Goal: Task Accomplishment & Management: Manage account settings

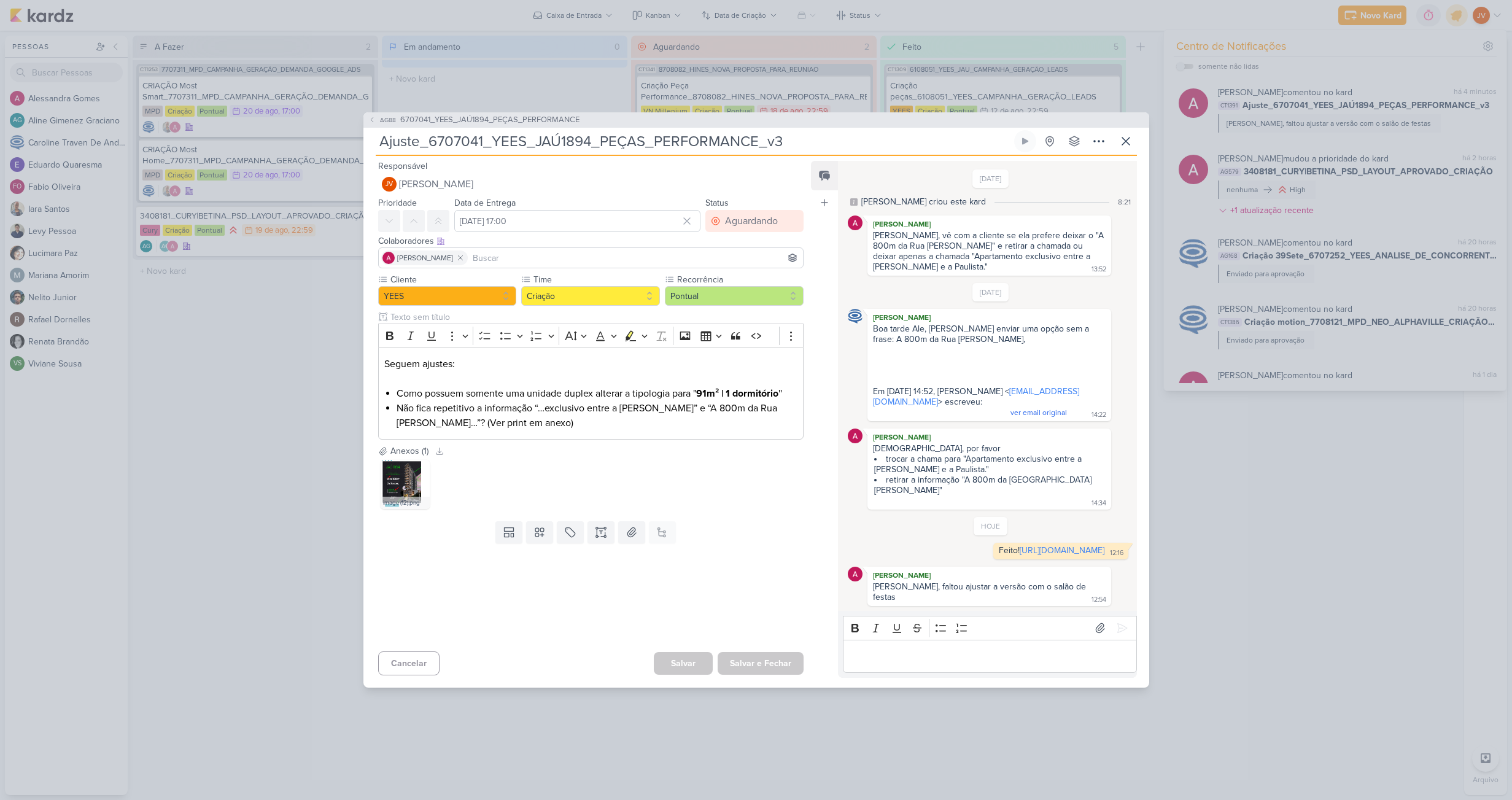
click at [250, 442] on div "AG88 6707041_YEES_JAÚ1894_PEÇAS_PERFORMANCE Ajuste_6707041_YEES_JAÚ1894_PEÇAS_P…" at bounding box center [756, 400] width 1512 height 800
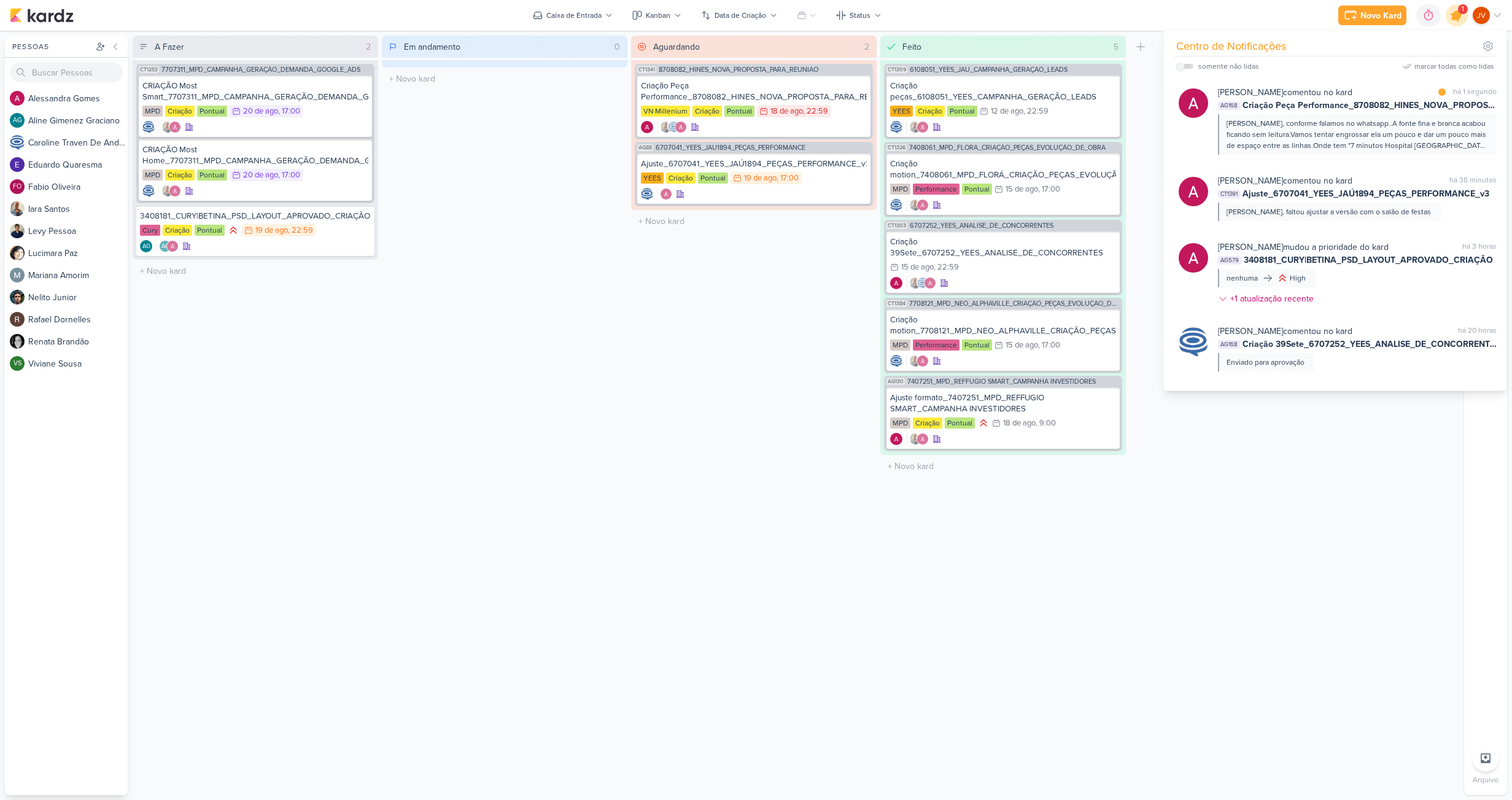
click at [1455, 13] on icon at bounding box center [1457, 15] width 15 height 15
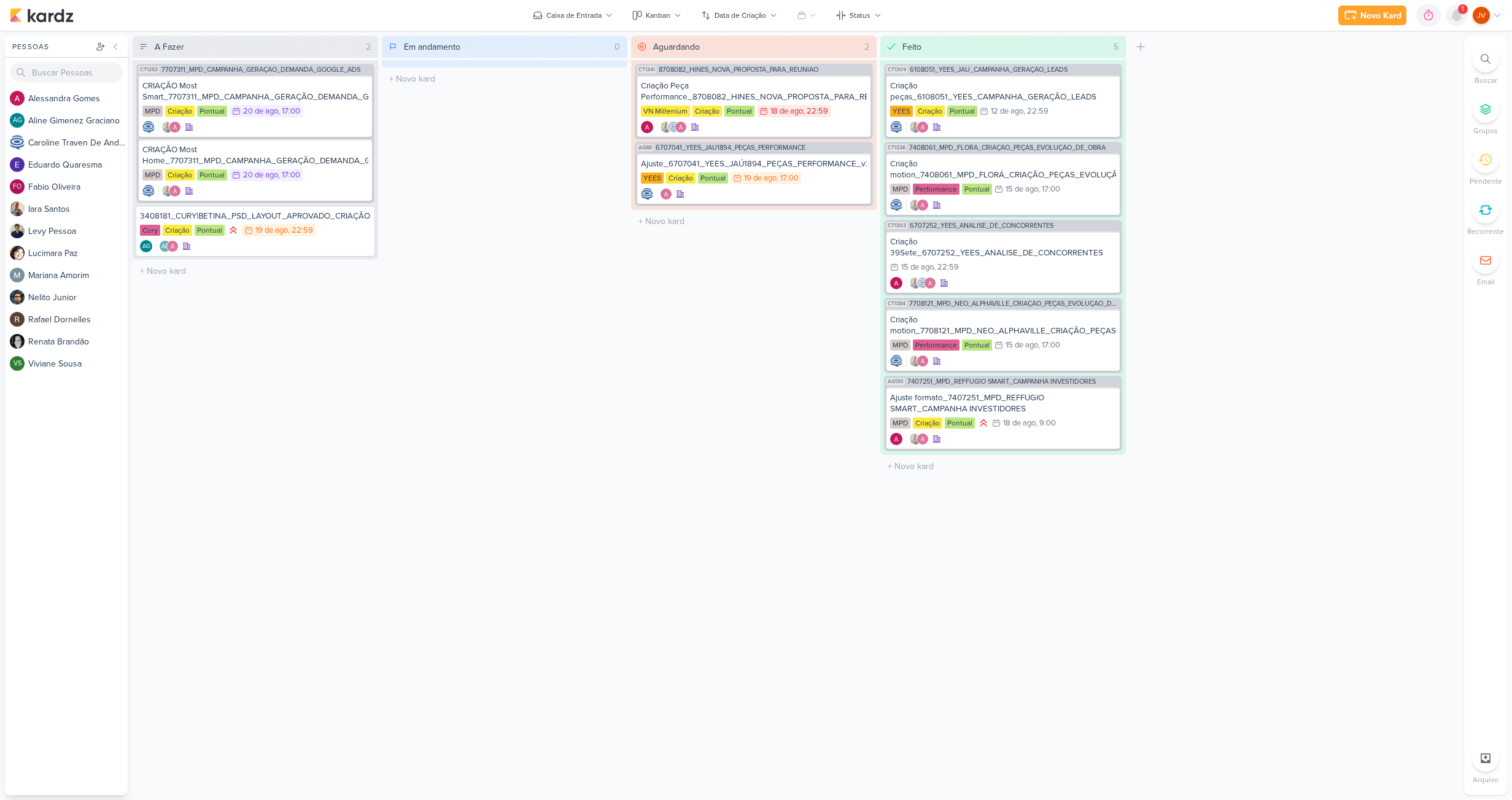
click at [1460, 15] on icon at bounding box center [1457, 15] width 10 height 11
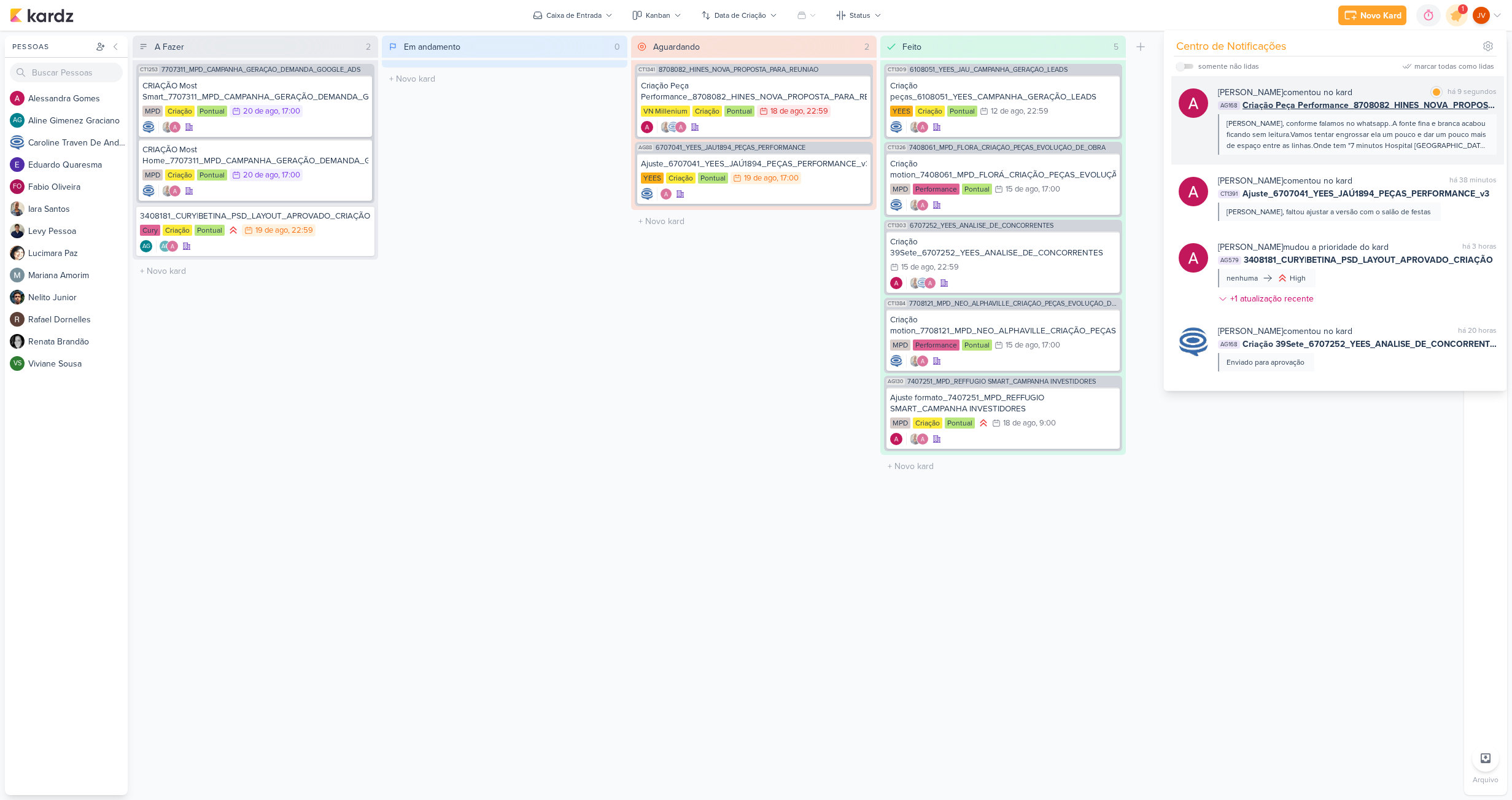
click at [1330, 129] on div "[PERSON_NAME], conforme falamos no whatsapp..A fonte fina e branca acabou fican…" at bounding box center [1356, 134] width 260 height 33
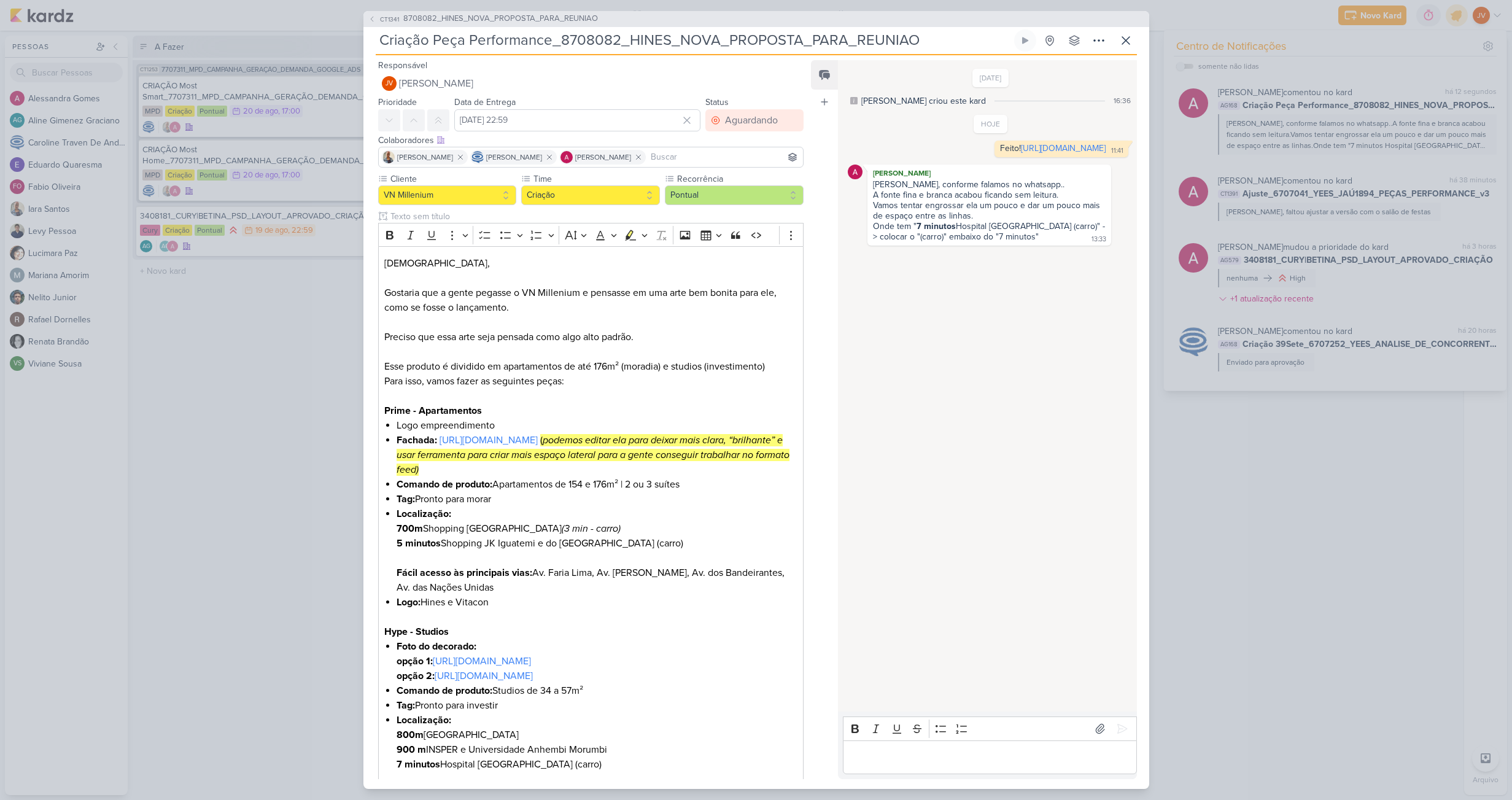
click at [1268, 586] on div "CT1341 8708082_HINES_NOVA_PROPOSTA_PARA_REUNIAO Criação Peça Performance_870808…" at bounding box center [756, 400] width 1512 height 800
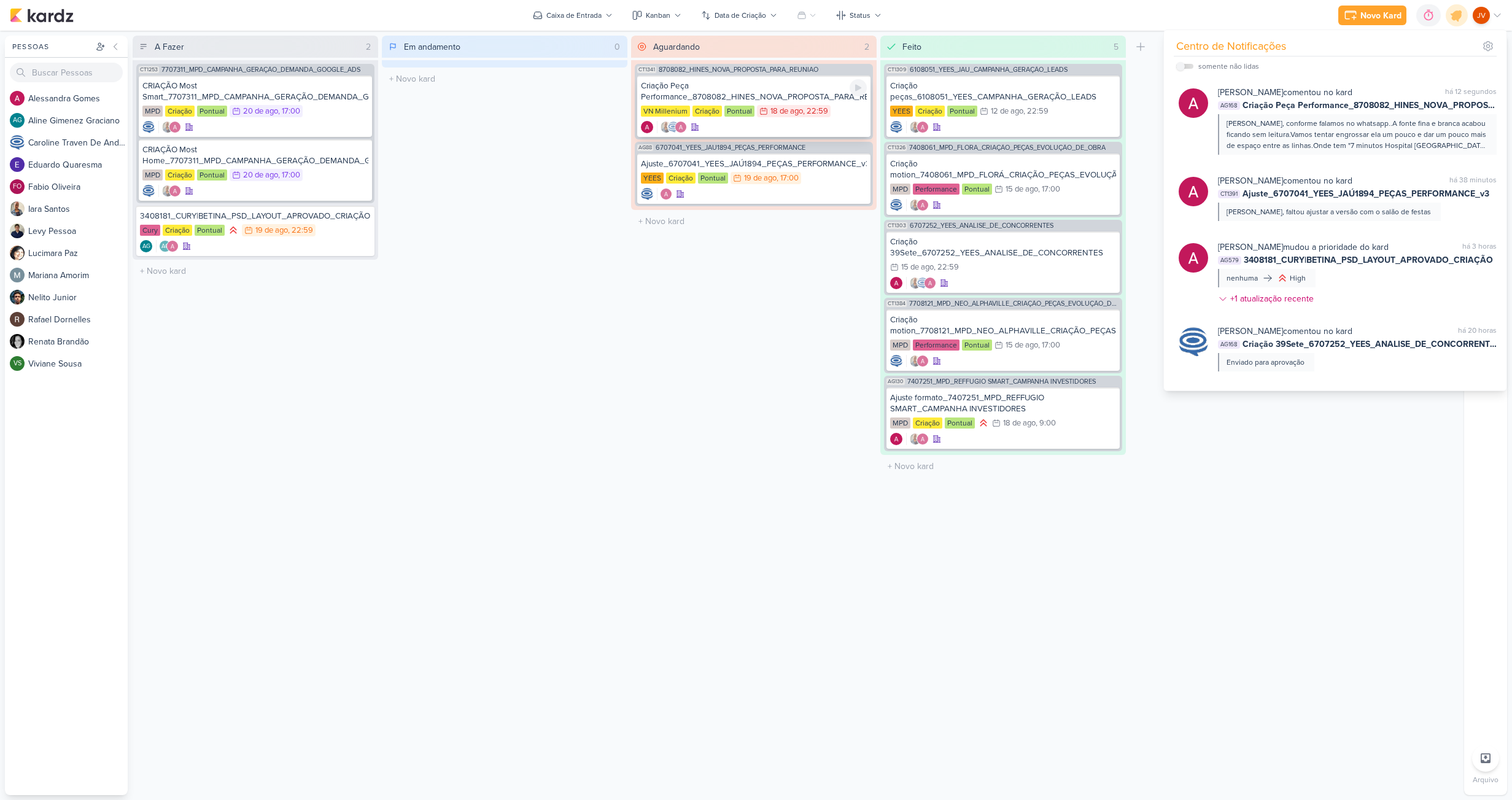
click at [810, 96] on div "Criação Peça Performance_8708082_HINES_NOVA_PROPOSTA_PARA_REUNIAO" at bounding box center [754, 92] width 226 height 22
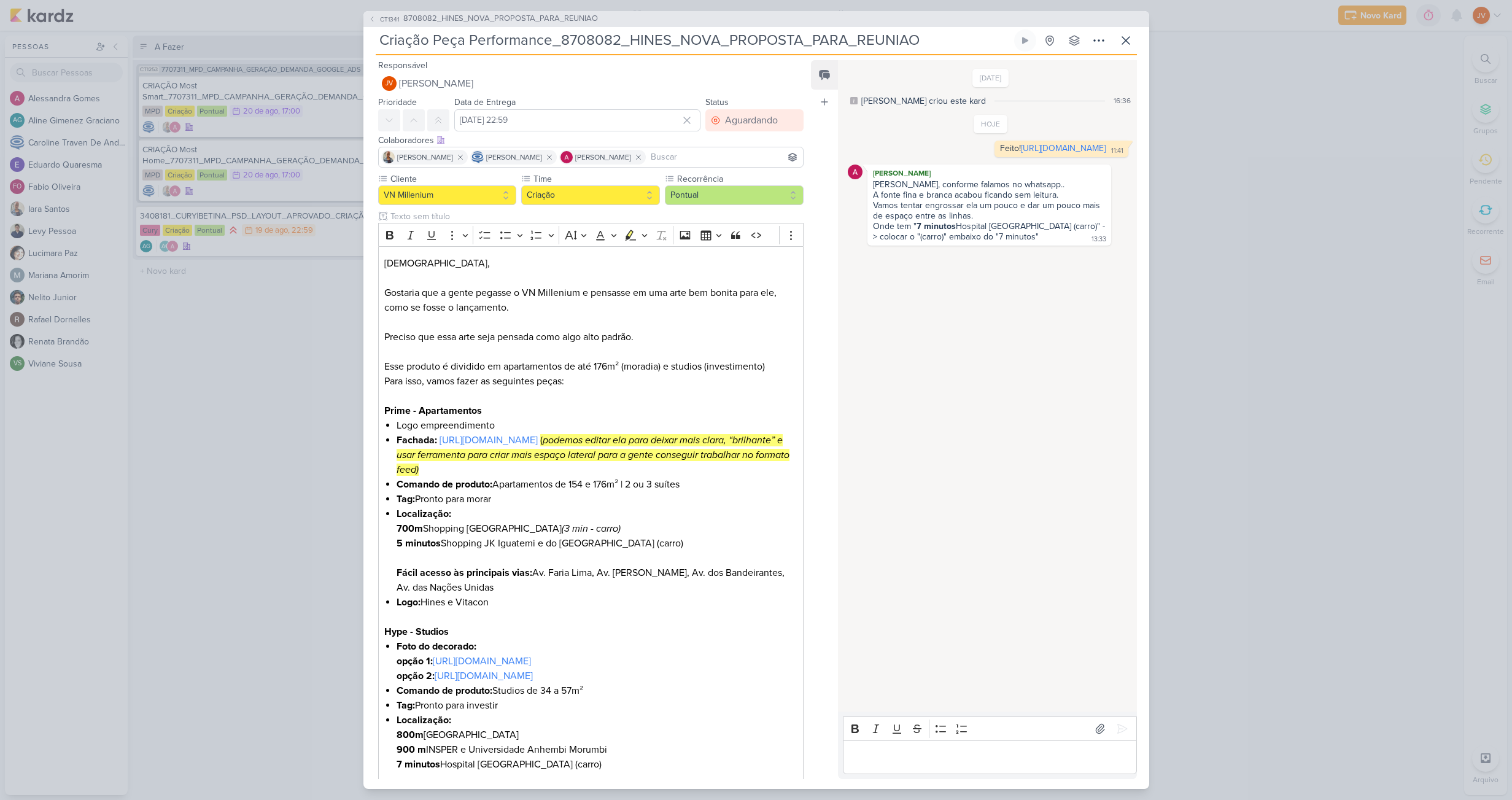
click at [530, 210] on input "text" at bounding box center [597, 217] width 416 height 13
click at [1297, 303] on div "CT1341 8708082_HINES_NOVA_PROPOSTA_PARA_REUNIAO Criação Peça Performance_870808…" at bounding box center [756, 400] width 1512 height 800
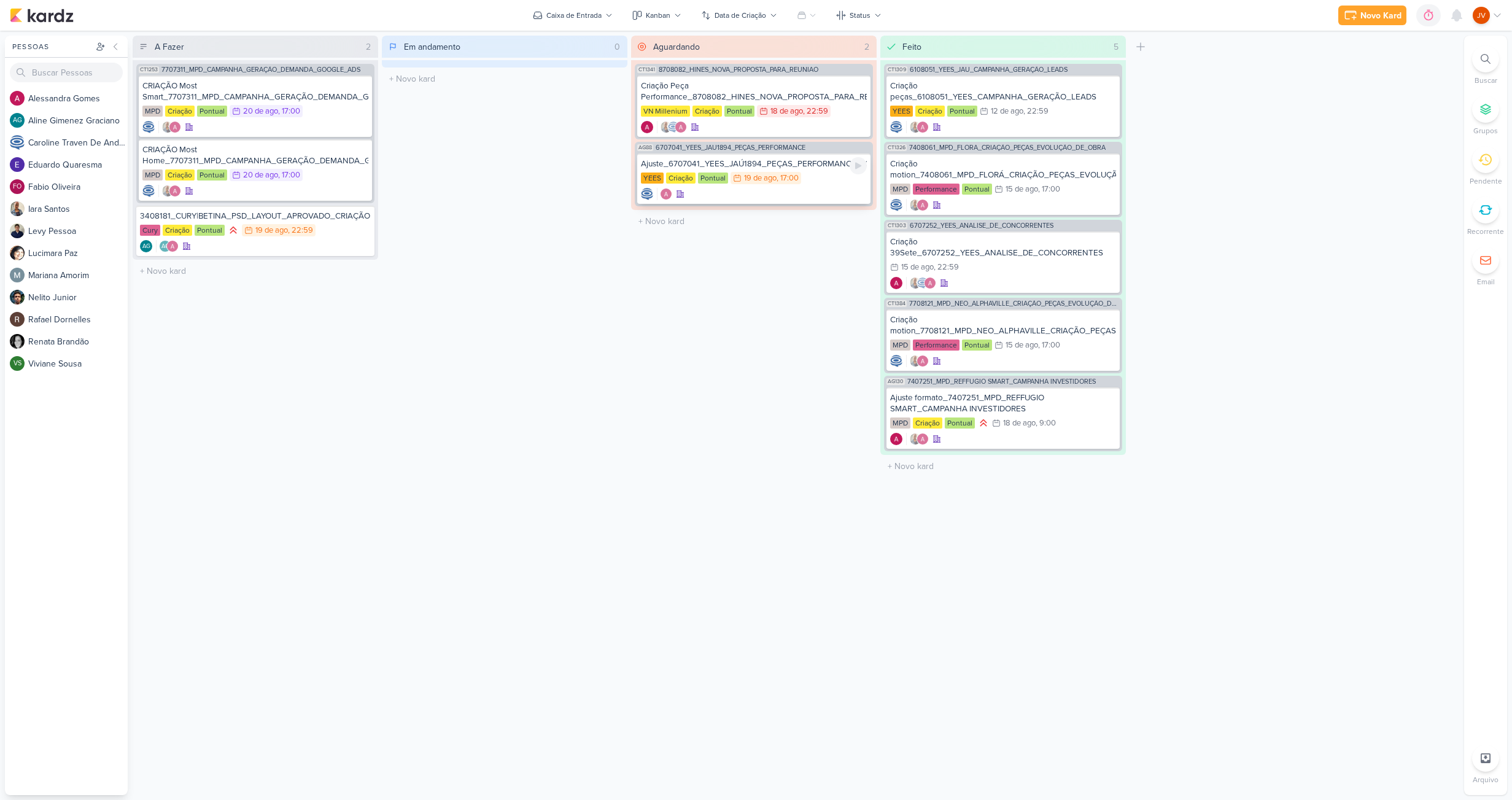
click at [819, 167] on div "Ajuste_6707041_YEES_JAÚ1894_PEÇAS_PERFORMANCE_v3" at bounding box center [754, 164] width 226 height 11
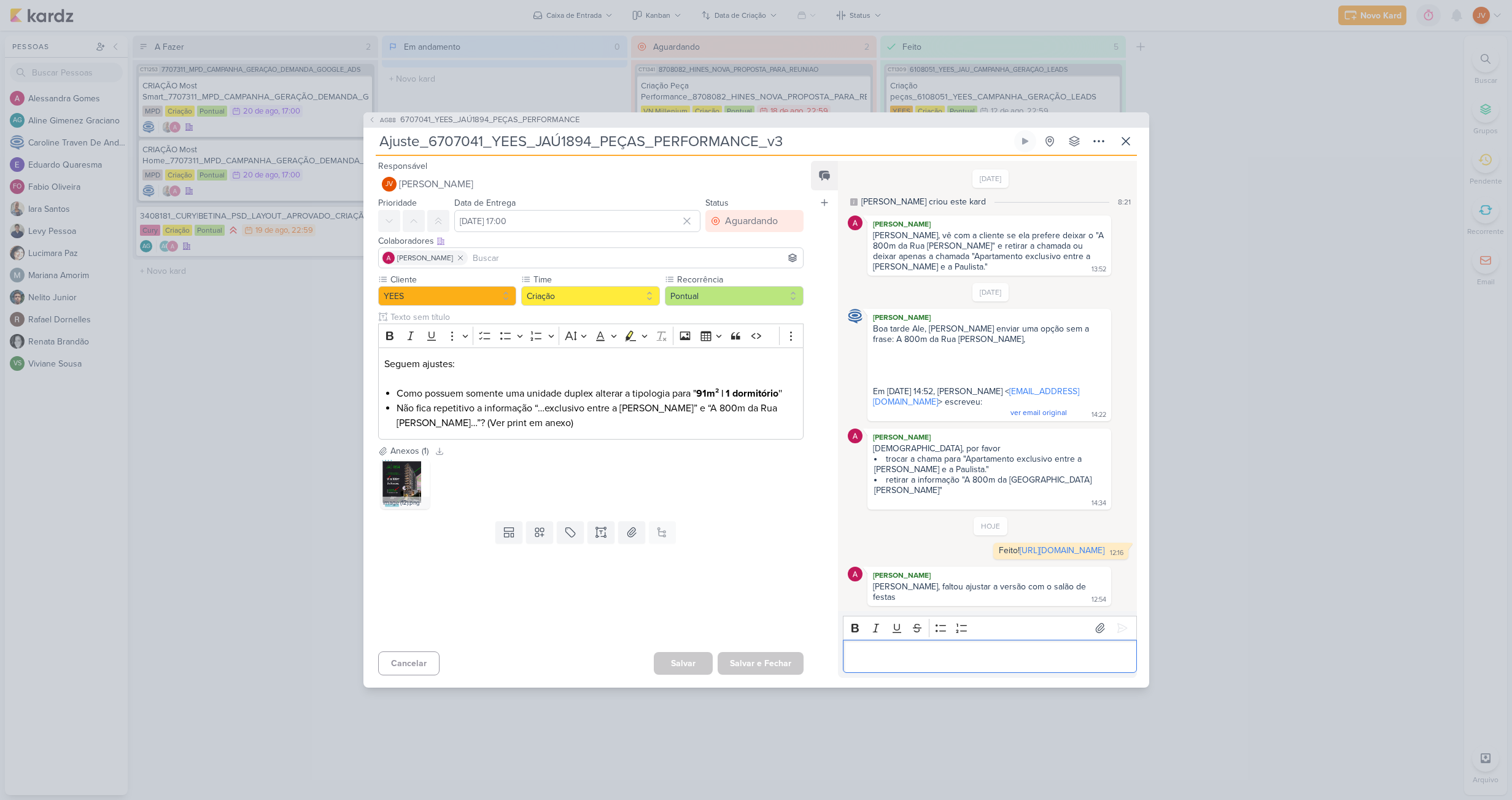
click at [955, 649] on p "Editor editing area: main" at bounding box center [990, 656] width 280 height 15
click at [1117, 623] on icon at bounding box center [1122, 628] width 13 height 13
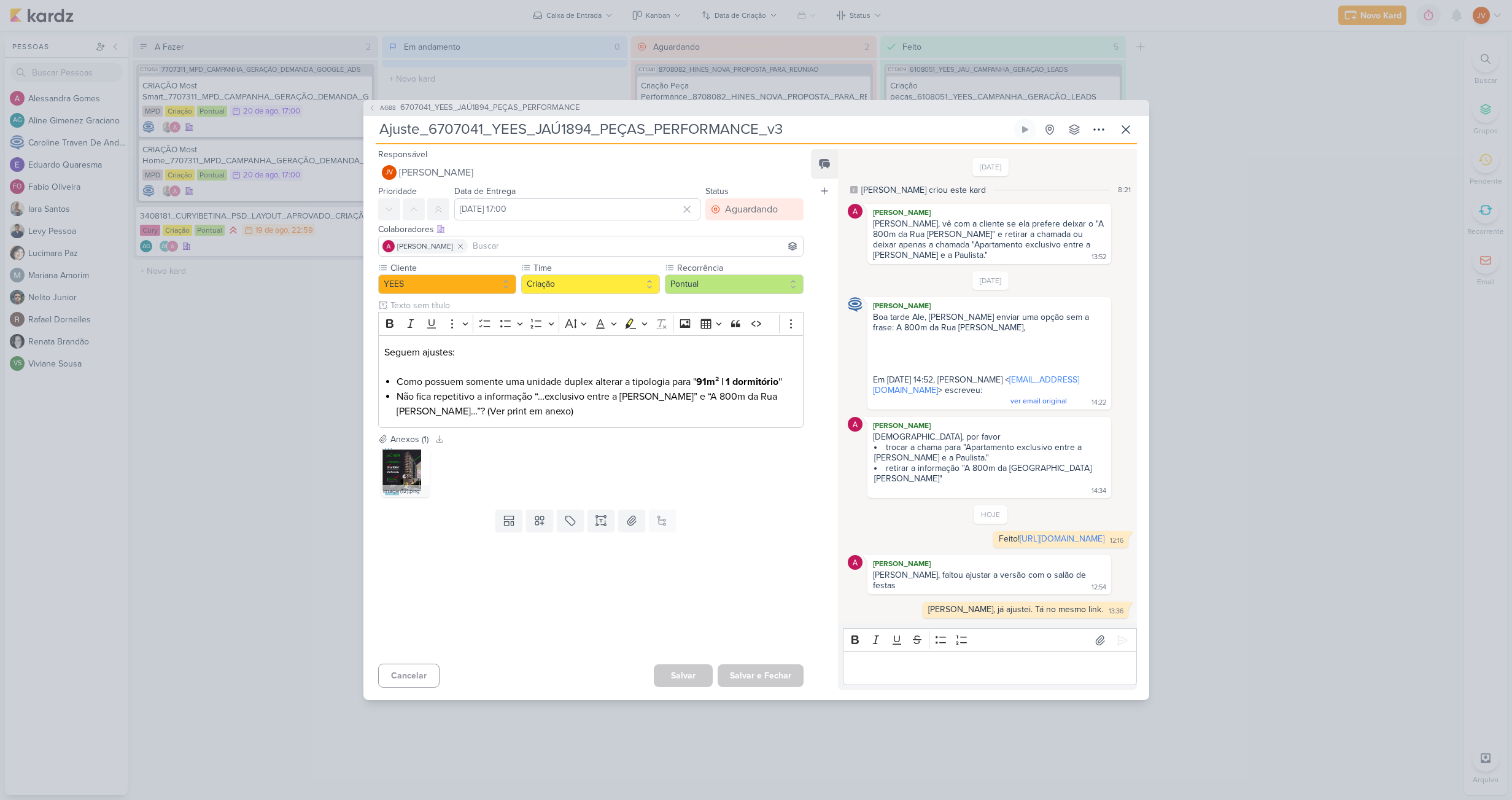
drag, startPoint x: 1230, startPoint y: 541, endPoint x: 1232, endPoint y: 552, distance: 11.2
click at [1220, 542] on div "AG88 6707041_YEES_JAÚ1894_PEÇAS_PERFORMANCE Ajuste_6707041_YEES_JAÚ1894_PEÇAS_P…" at bounding box center [756, 400] width 1512 height 800
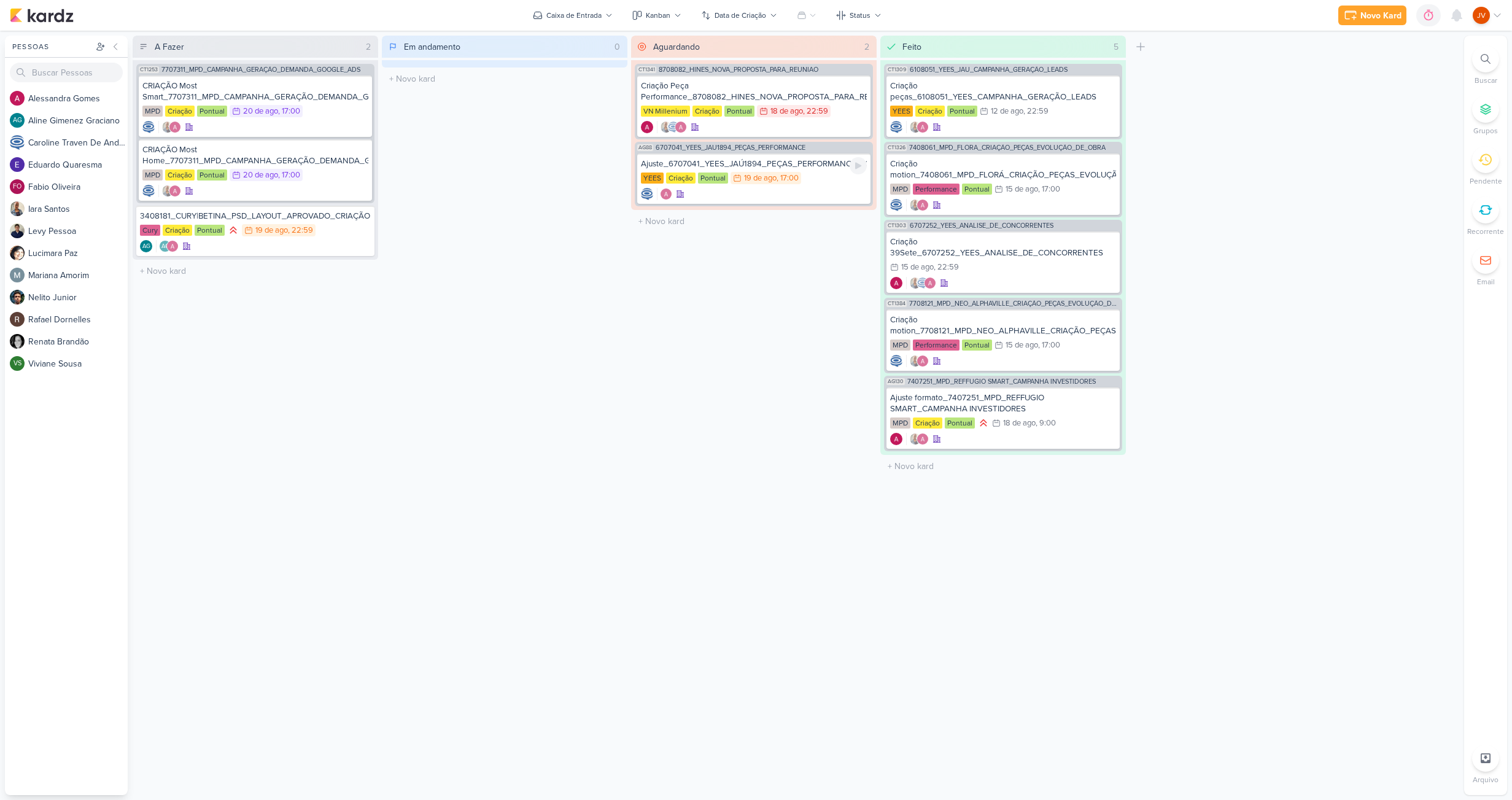
click at [820, 170] on div "Ajuste_6707041_YEES_JAÚ1894_PEÇAS_PERFORMANCE_v3 [GEOGRAPHIC_DATA] Criação Pont…" at bounding box center [754, 179] width 233 height 50
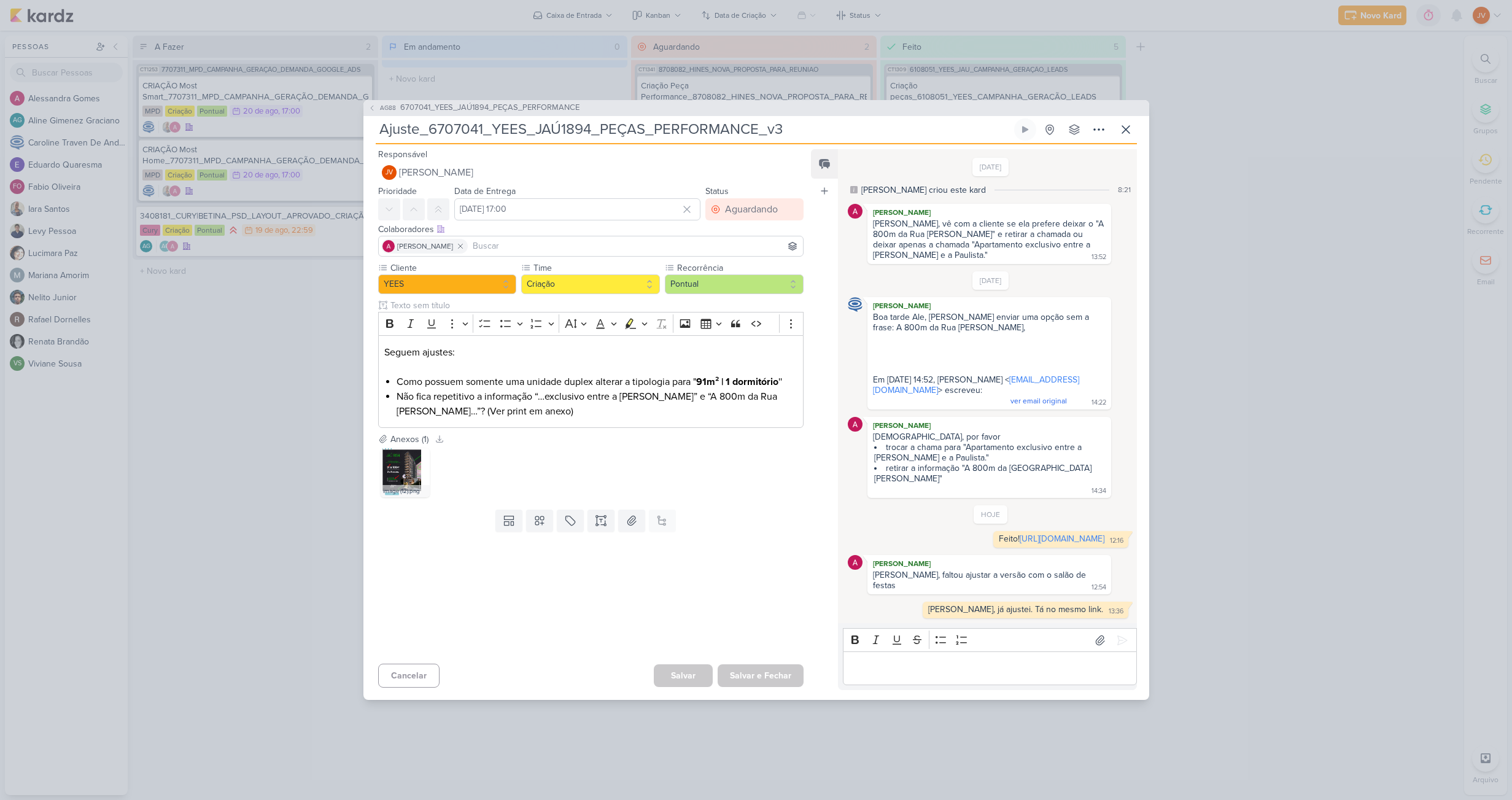
click at [325, 577] on div "AG88 6707041_YEES_JAÚ1894_PEÇAS_PERFORMANCE Ajuste_6707041_YEES_JAÚ1894_PEÇAS_P…" at bounding box center [756, 400] width 1512 height 800
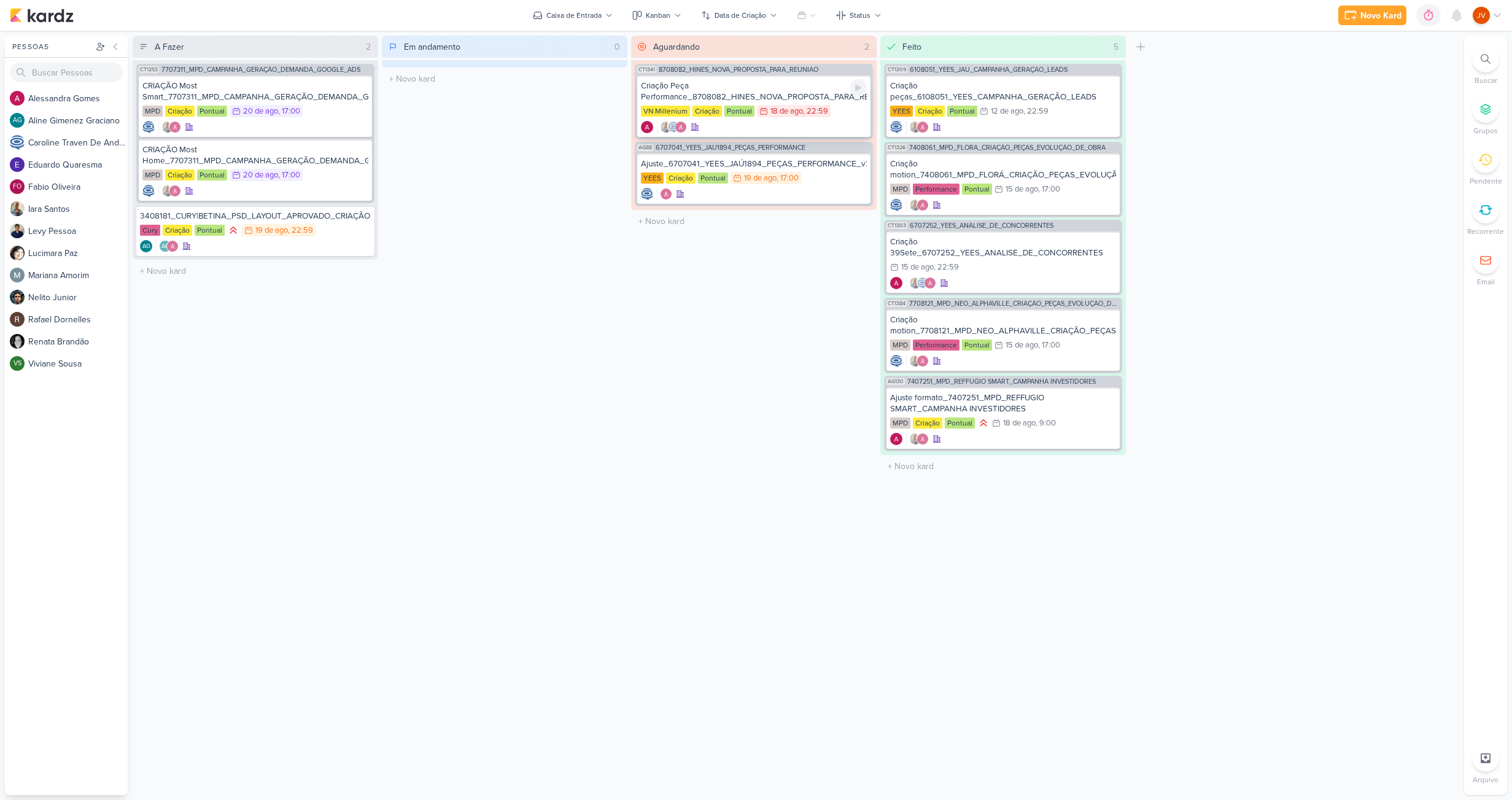
click at [802, 96] on div "Criação Peça Performance_8708082_HINES_NOVA_PROPOSTA_PARA_REUNIAO" at bounding box center [754, 92] width 226 height 22
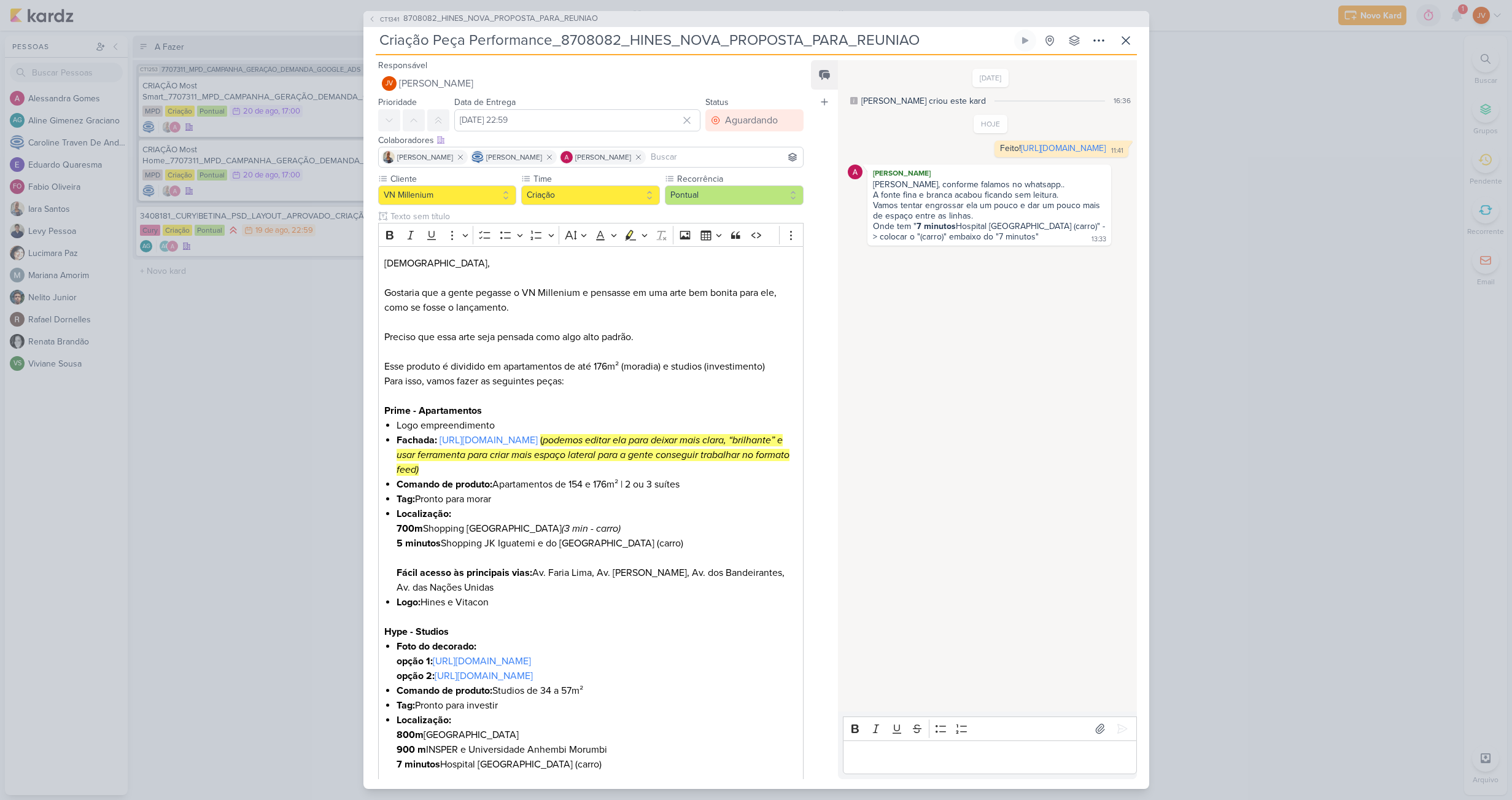
click at [881, 748] on div "Editor editing area: main" at bounding box center [990, 757] width 294 height 34
click at [1116, 727] on icon at bounding box center [1122, 729] width 13 height 13
click at [1453, 60] on div "CT1341 8708082_HINES_NOVA_PROPOSTA_PARA_REUNIAO Criação Peça Performance_870808…" at bounding box center [756, 400] width 1512 height 800
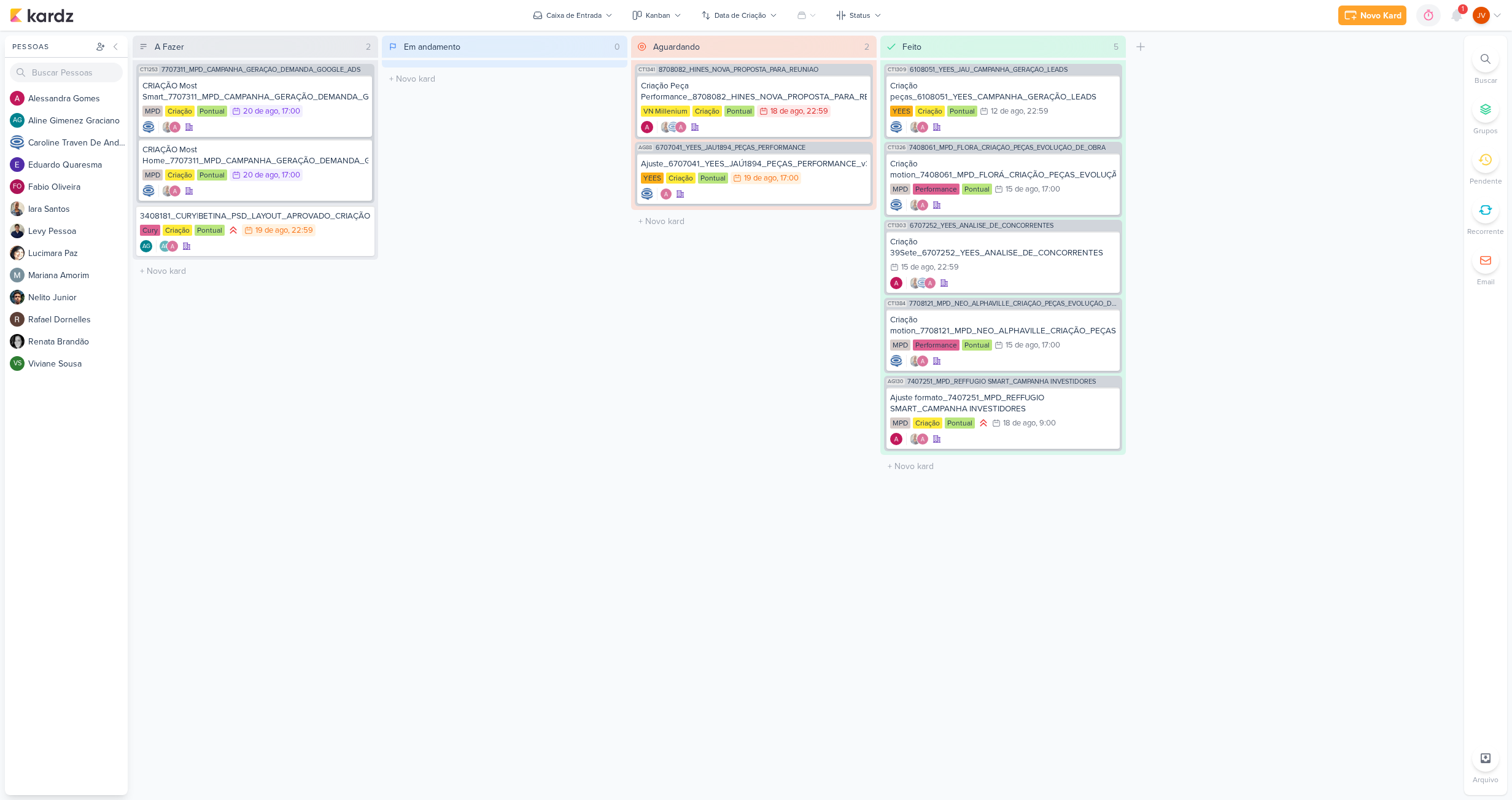
click at [1452, 61] on div "A Fazer 2 Mover Para Esquerda Mover Para Direita [GEOGRAPHIC_DATA] CT1253 77073…" at bounding box center [796, 415] width 1327 height 759
click at [1457, 13] on icon at bounding box center [1457, 15] width 10 height 11
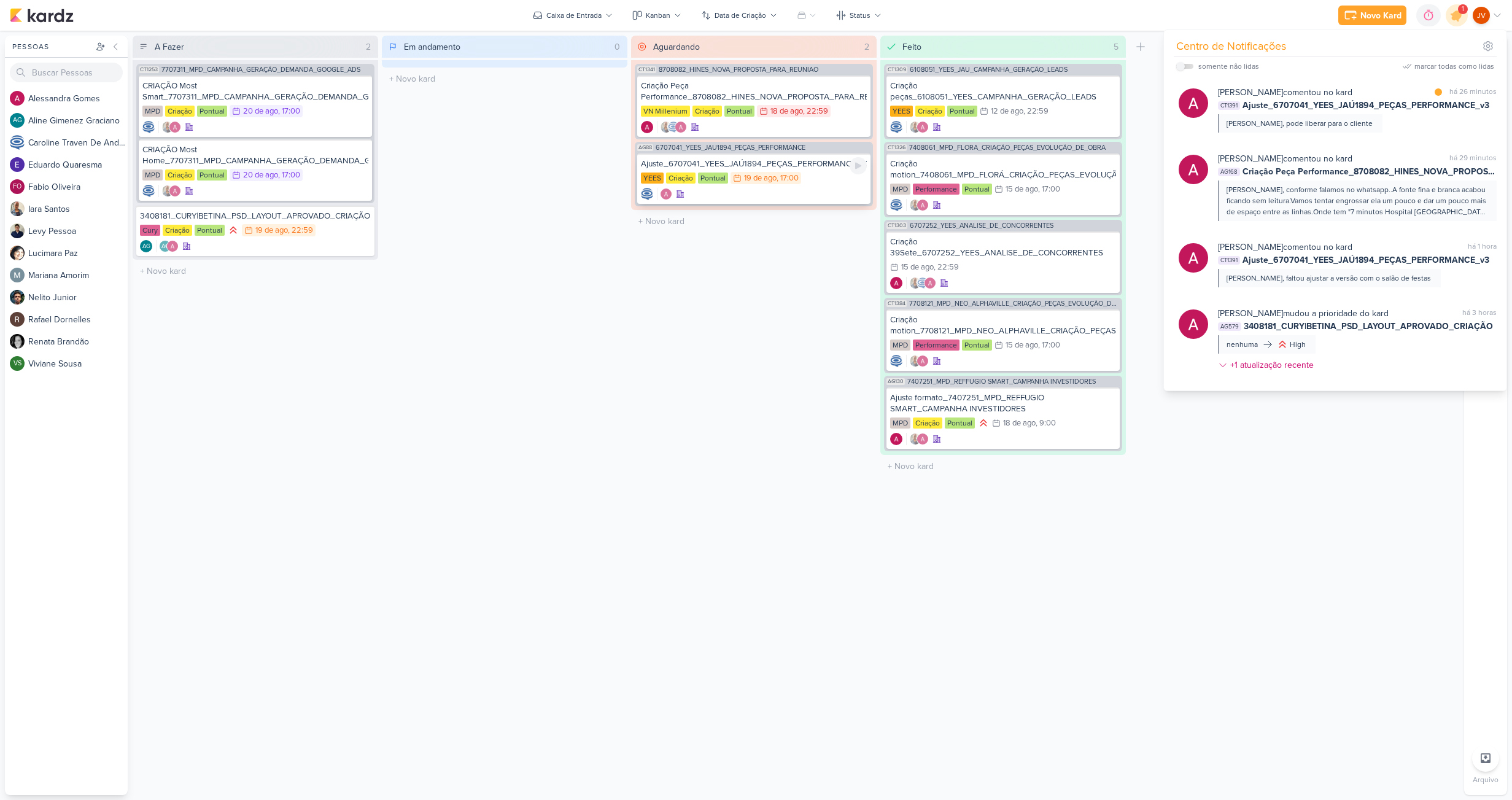
click at [812, 165] on div "Ajuste_6707041_YEES_JAÚ1894_PEÇAS_PERFORMANCE_v3" at bounding box center [754, 164] width 226 height 11
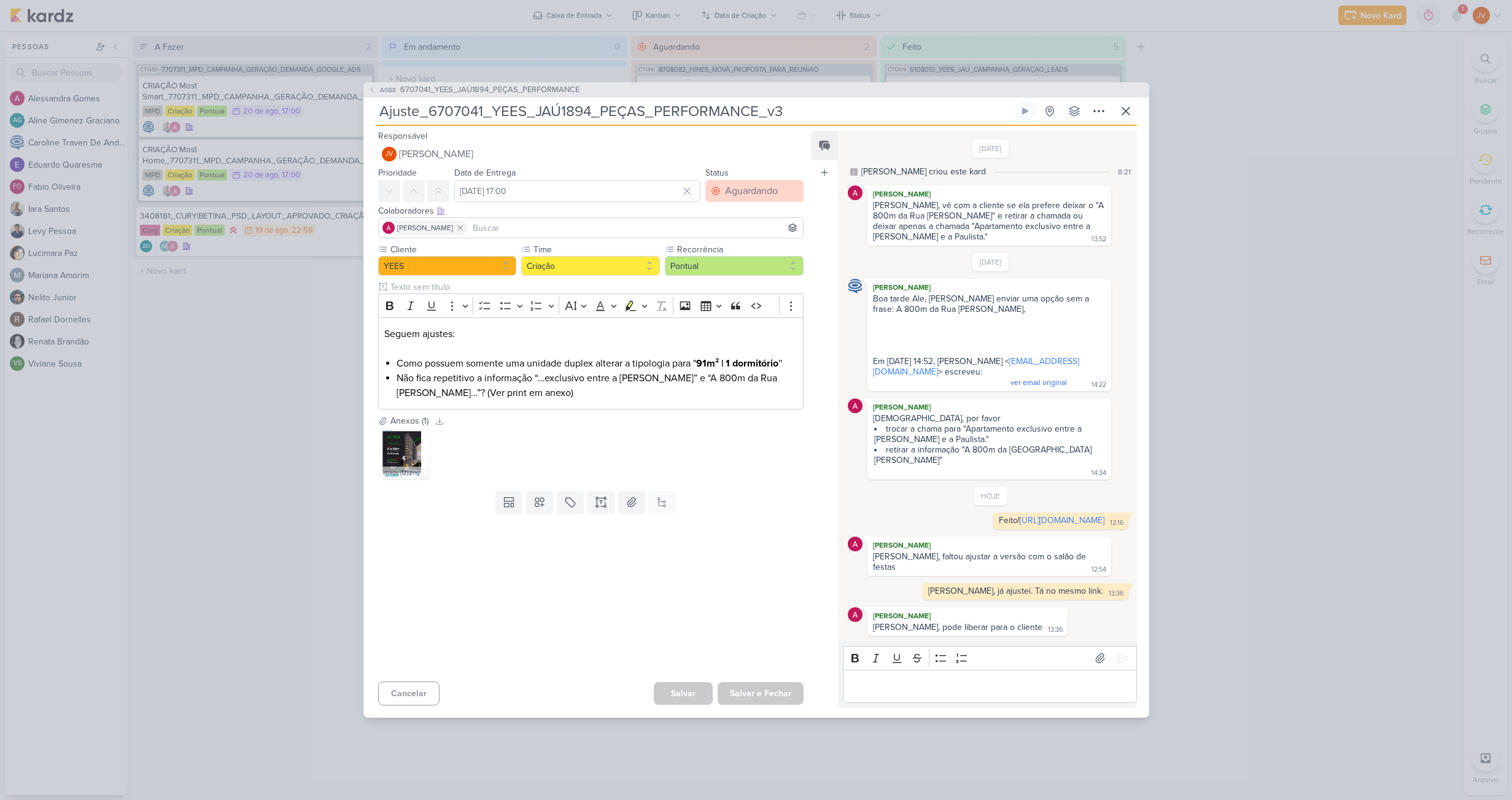
click at [766, 189] on div "Aguardando" at bounding box center [751, 191] width 53 height 15
click at [726, 284] on div "Feito" at bounding box center [728, 280] width 19 height 13
click at [769, 691] on button "Salvar e Fechar" at bounding box center [761, 693] width 86 height 22
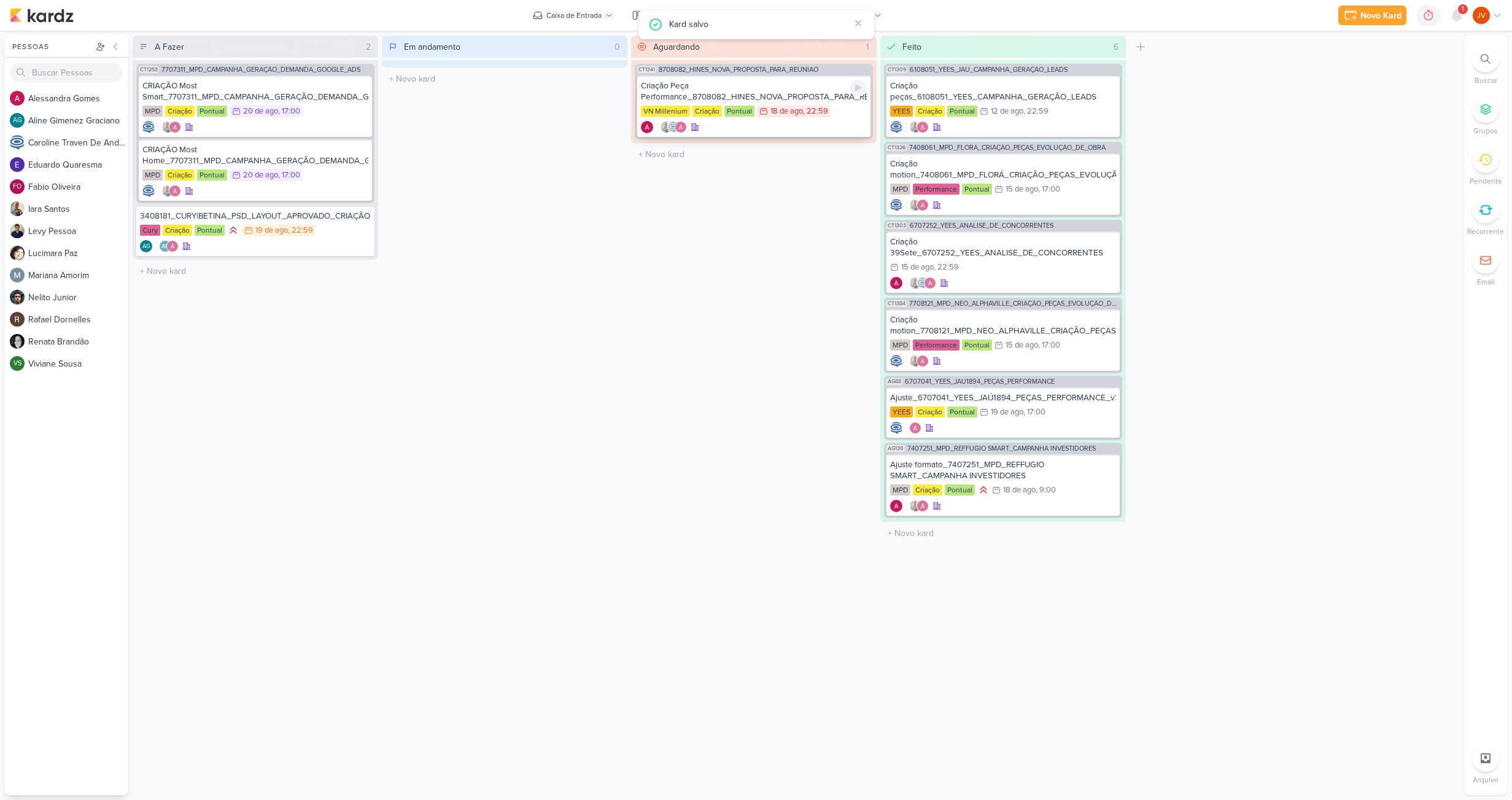
click at [796, 93] on div "Criação Peça Performance_8708082_HINES_NOVA_PROPOSTA_PARA_REUNIAO" at bounding box center [754, 92] width 226 height 22
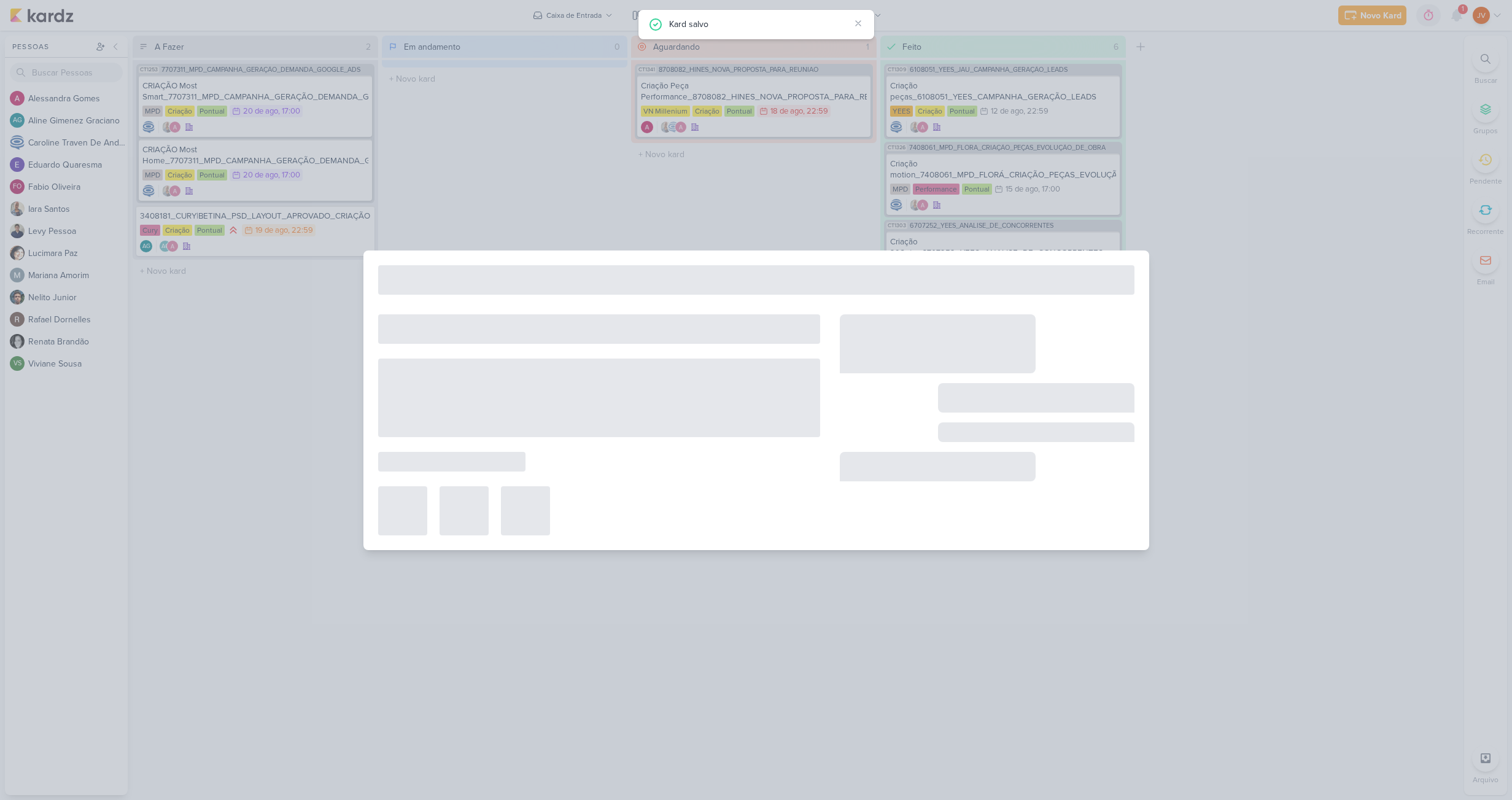
type input "Criação Peça Performance_8708082_HINES_NOVA_PROPOSTA_PARA_REUNIAO"
type input "[DATE] 22:59"
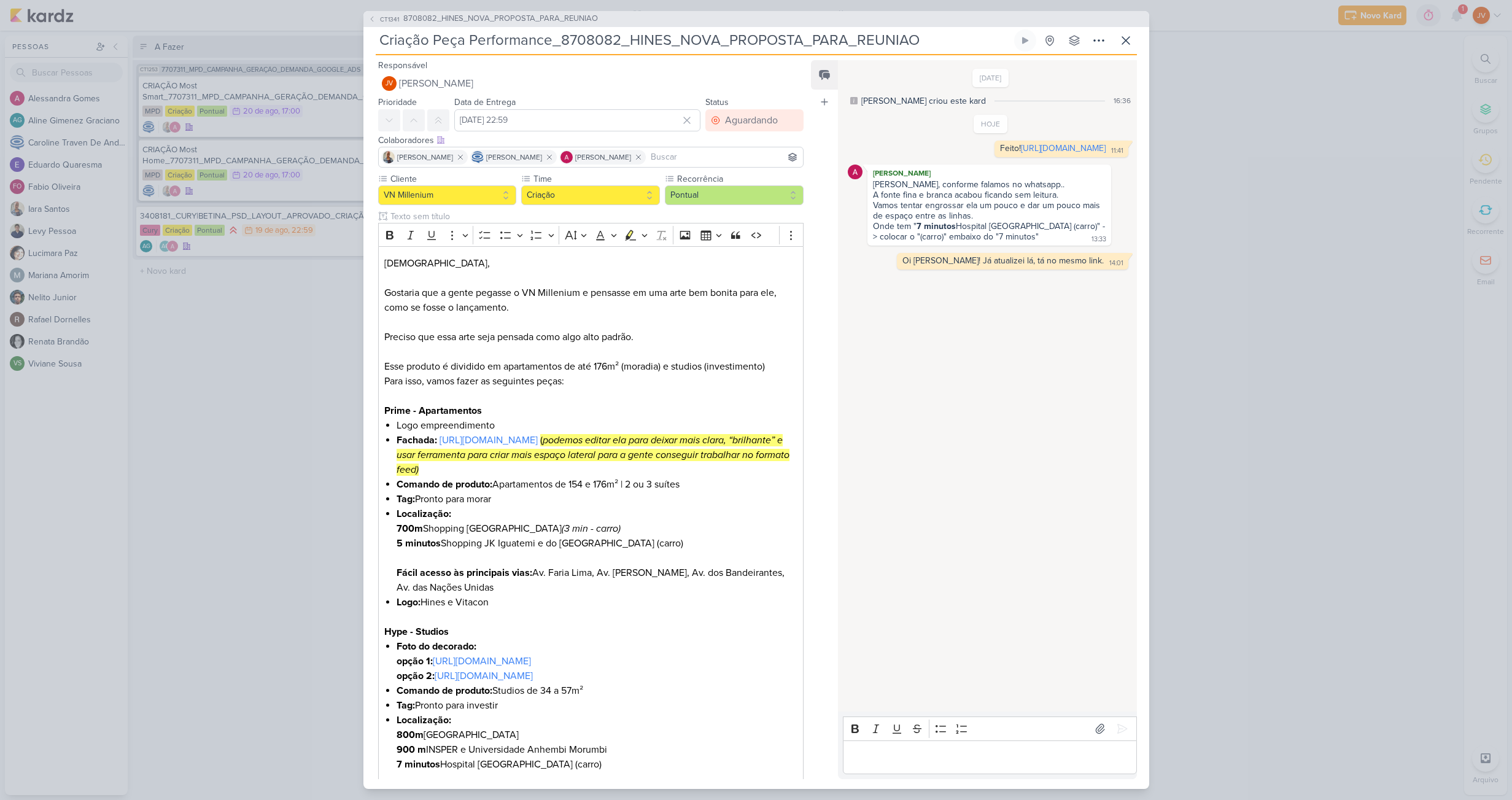
click at [1240, 339] on div "CT1341 8708082_HINES_NOVA_PROPOSTA_PARA_REUNIAO Criação Peça Performance_870808…" at bounding box center [756, 400] width 1512 height 800
